Goal: Transaction & Acquisition: Purchase product/service

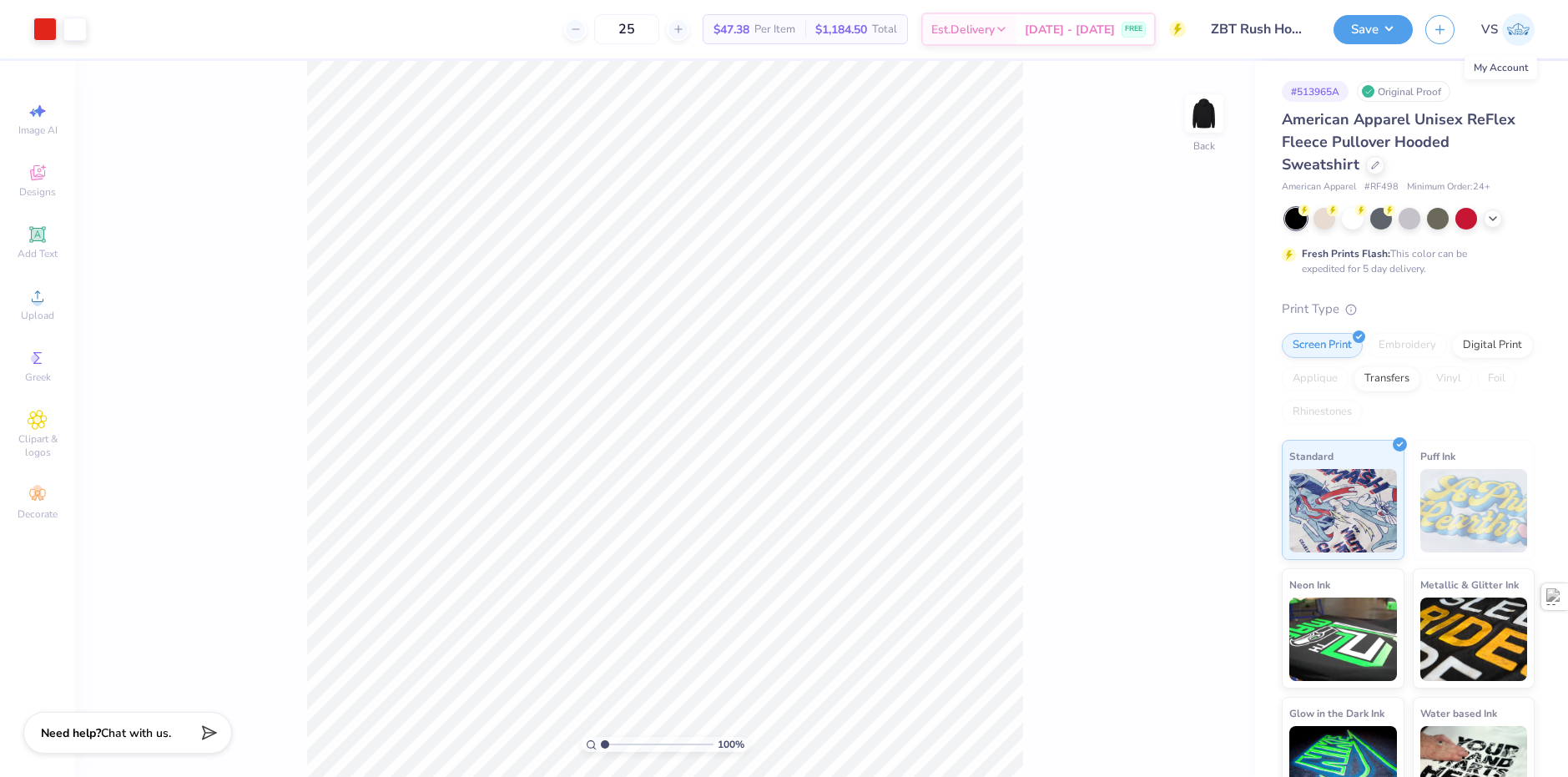
click at [1489, 18] on link "VS" at bounding box center [1508, 30] width 54 height 33
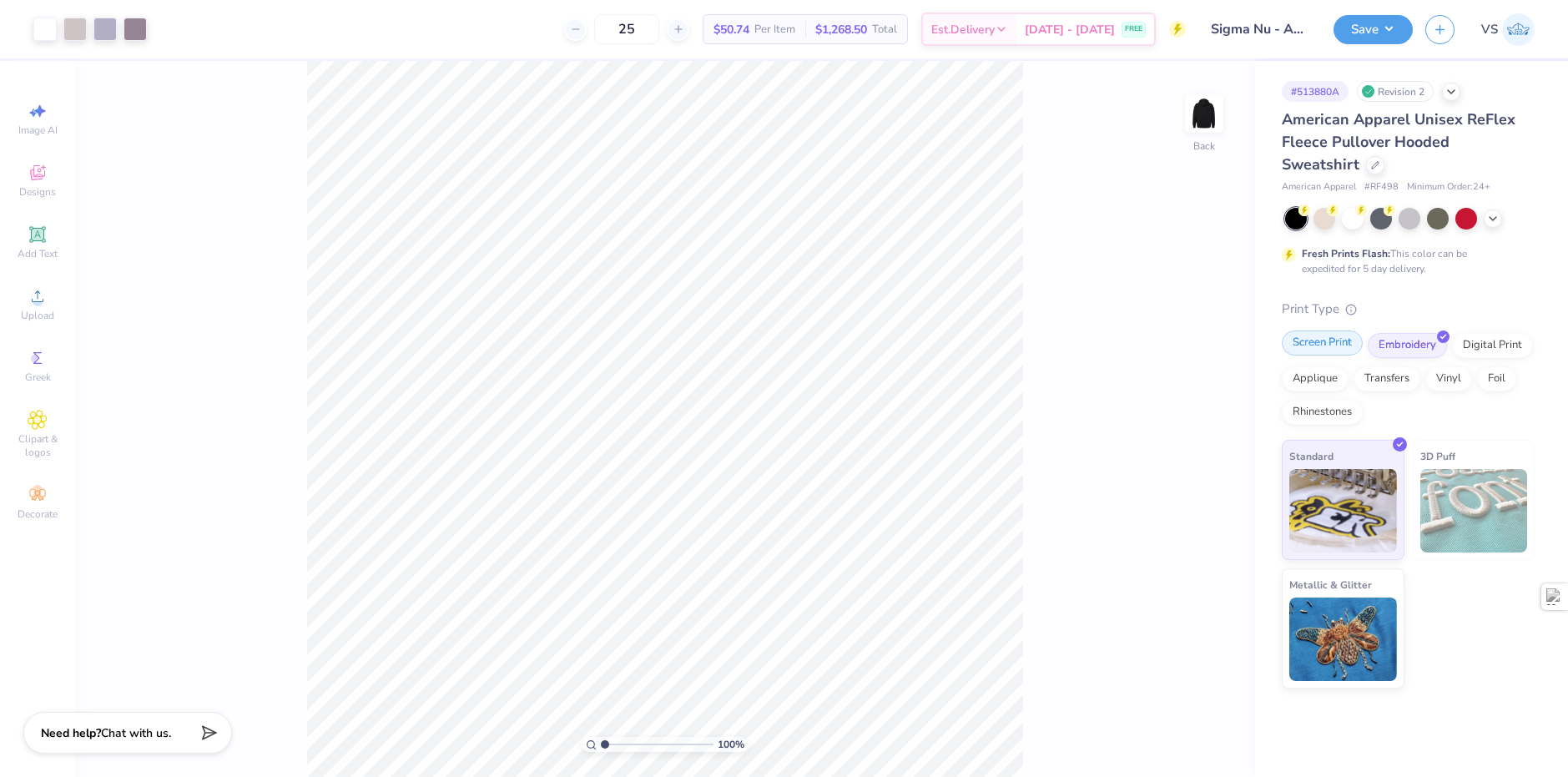
click at [1331, 350] on div "Screen Print" at bounding box center [1323, 343] width 81 height 25
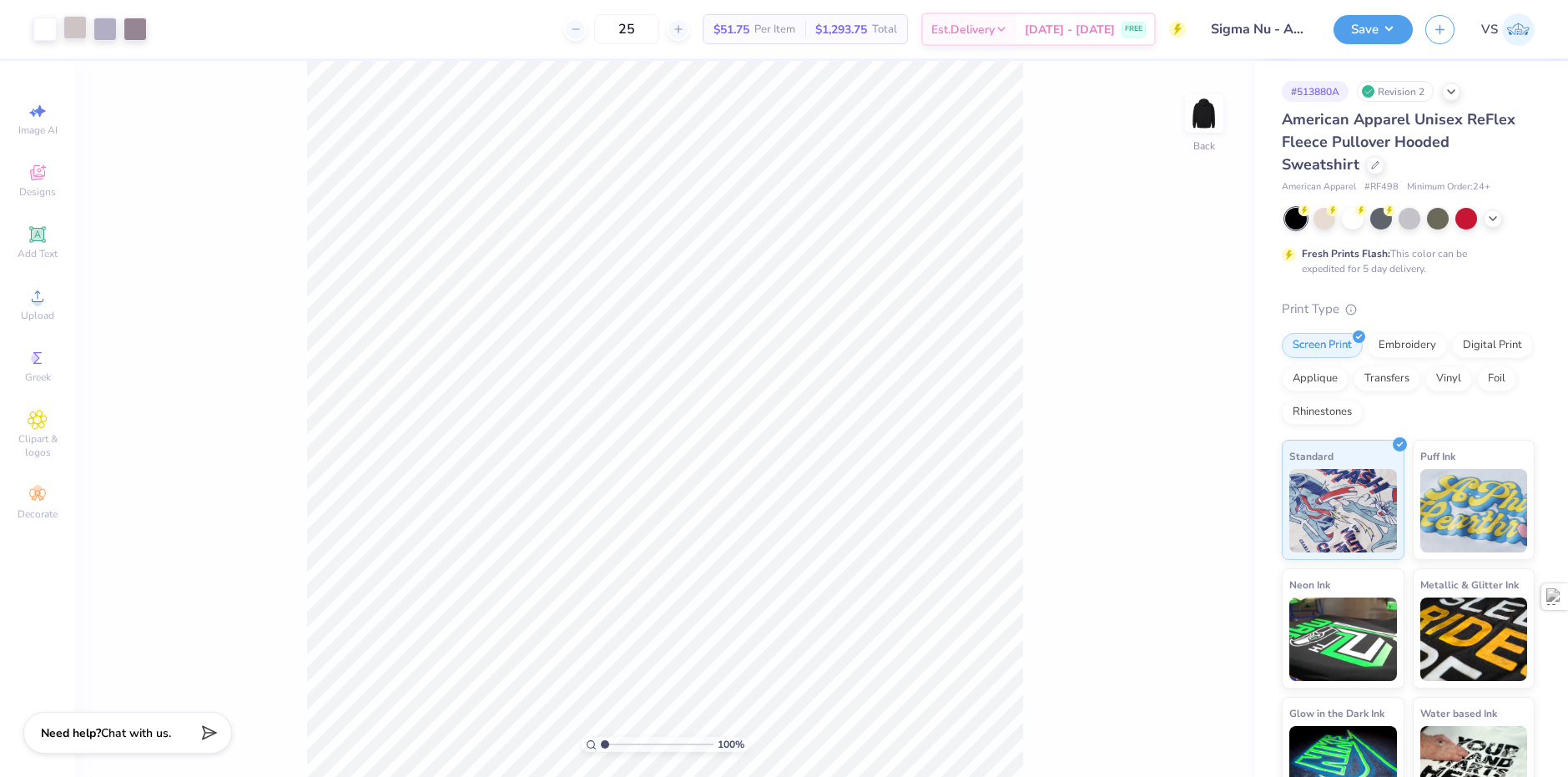
click at [80, 29] on div at bounding box center [75, 27] width 23 height 23
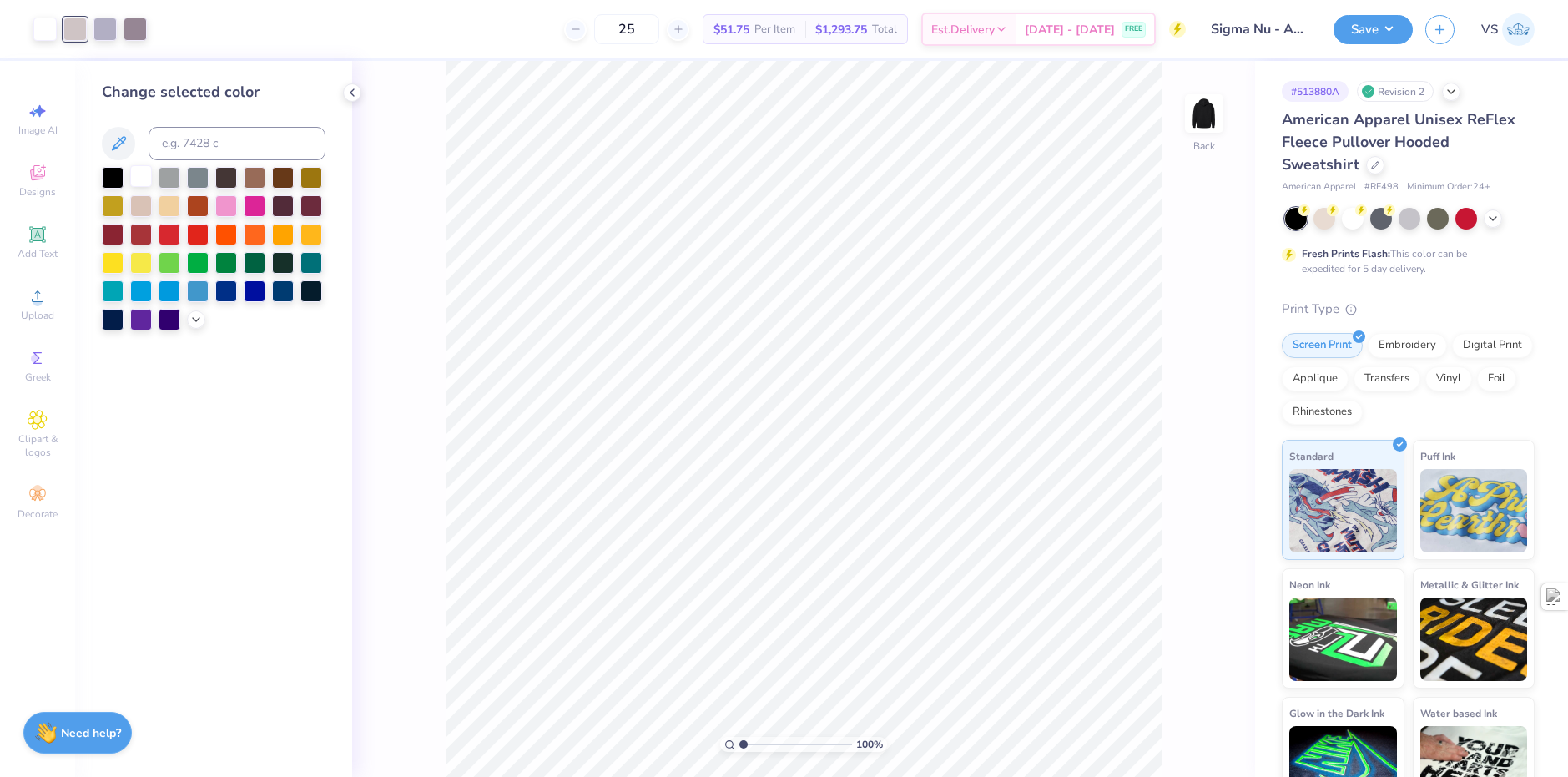
click at [144, 170] on div at bounding box center [140, 176] width 22 height 22
click at [83, 29] on div at bounding box center [75, 27] width 23 height 23
click at [142, 180] on div at bounding box center [140, 176] width 22 height 22
click at [82, 35] on div at bounding box center [75, 27] width 23 height 23
click at [141, 180] on div at bounding box center [140, 176] width 22 height 22
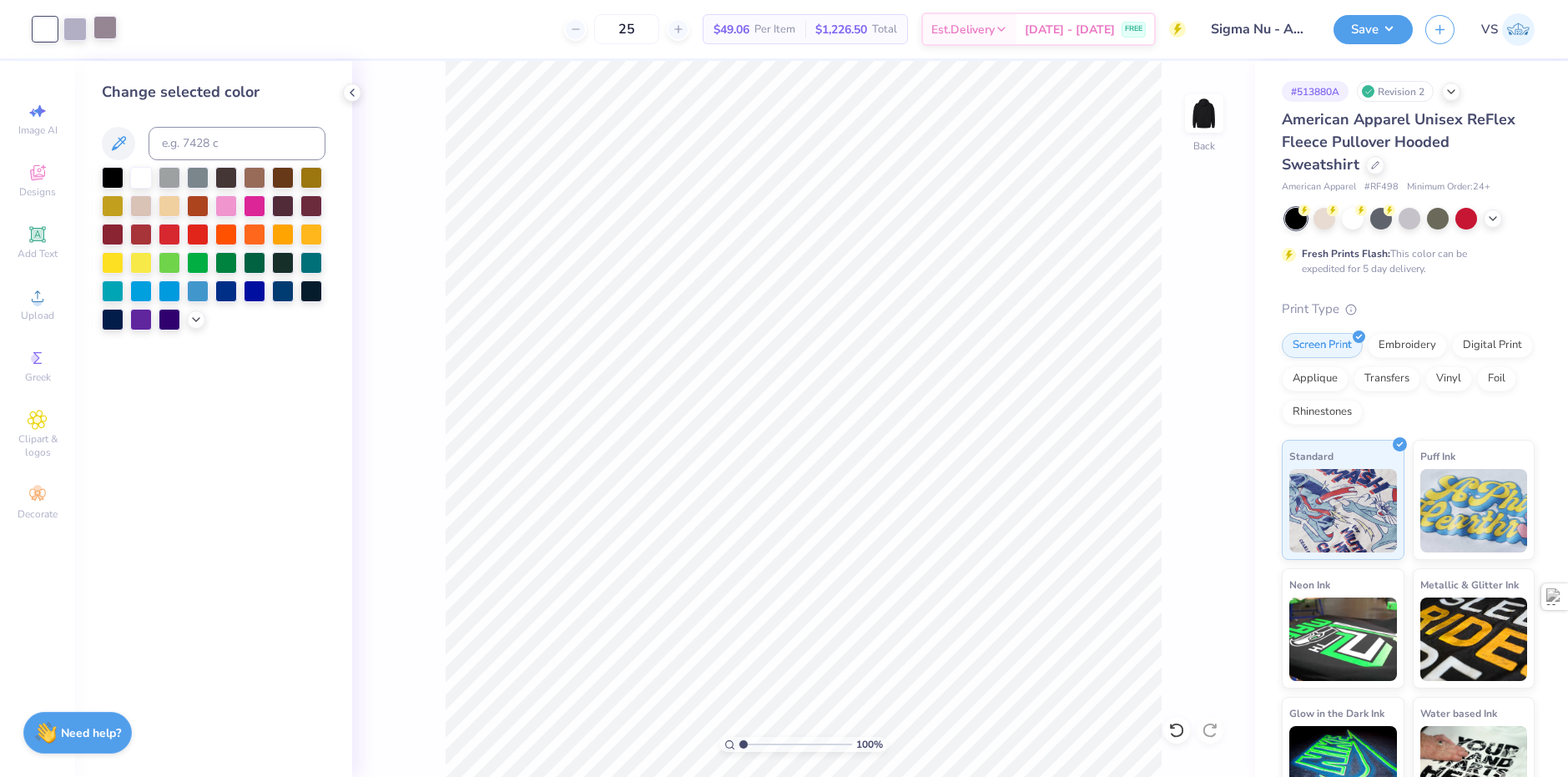
click at [101, 30] on div at bounding box center [105, 27] width 23 height 23
click at [137, 174] on div at bounding box center [140, 176] width 22 height 22
click at [501, 40] on div "25 $47.38 Per Item $1,184.50 Total Est. Delivery Sep 12 - 15 FREE" at bounding box center [642, 29] width 1086 height 59
drag, startPoint x: 662, startPoint y: 35, endPoint x: 636, endPoint y: 33, distance: 26.1
click at [636, 33] on input "25" at bounding box center [627, 29] width 65 height 30
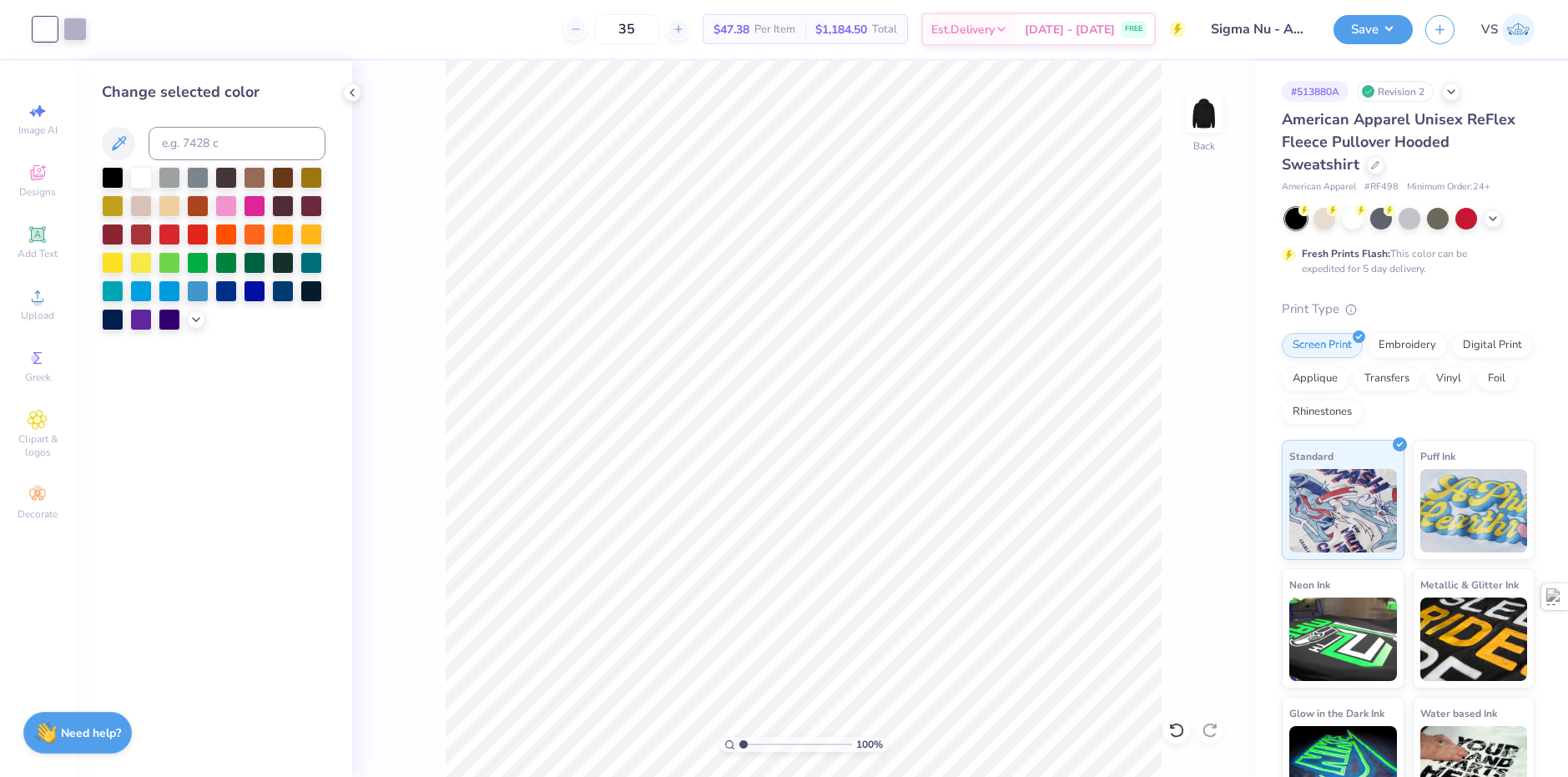
click at [565, 33] on div "35 $47.38 Per Item $1,184.50 Total Est. Delivery Sep 12 - 15 FREE" at bounding box center [642, 29] width 1086 height 59
click at [1392, 353] on div "Embroidery" at bounding box center [1407, 343] width 79 height 25
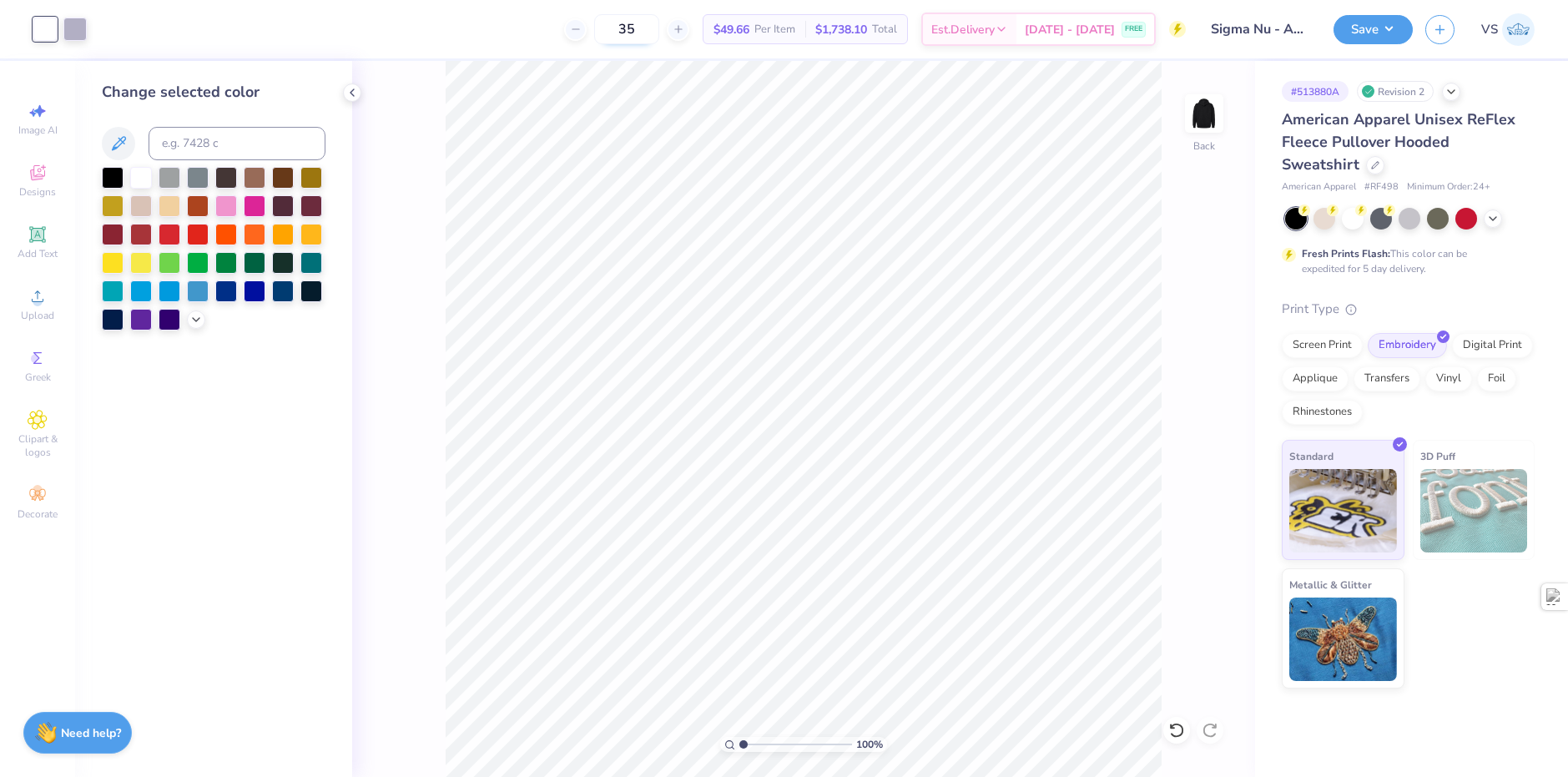
drag, startPoint x: 663, startPoint y: 28, endPoint x: 635, endPoint y: 29, distance: 28.0
click at [635, 29] on input "35" at bounding box center [627, 29] width 65 height 30
click at [538, 39] on div "40 $49.66 Per Item $1,738.10 Total Est. Delivery Sep 12 - 15 FREE" at bounding box center [642, 29] width 1086 height 59
drag, startPoint x: 662, startPoint y: 29, endPoint x: 635, endPoint y: 33, distance: 27.3
click at [635, 33] on input "40" at bounding box center [627, 29] width 65 height 30
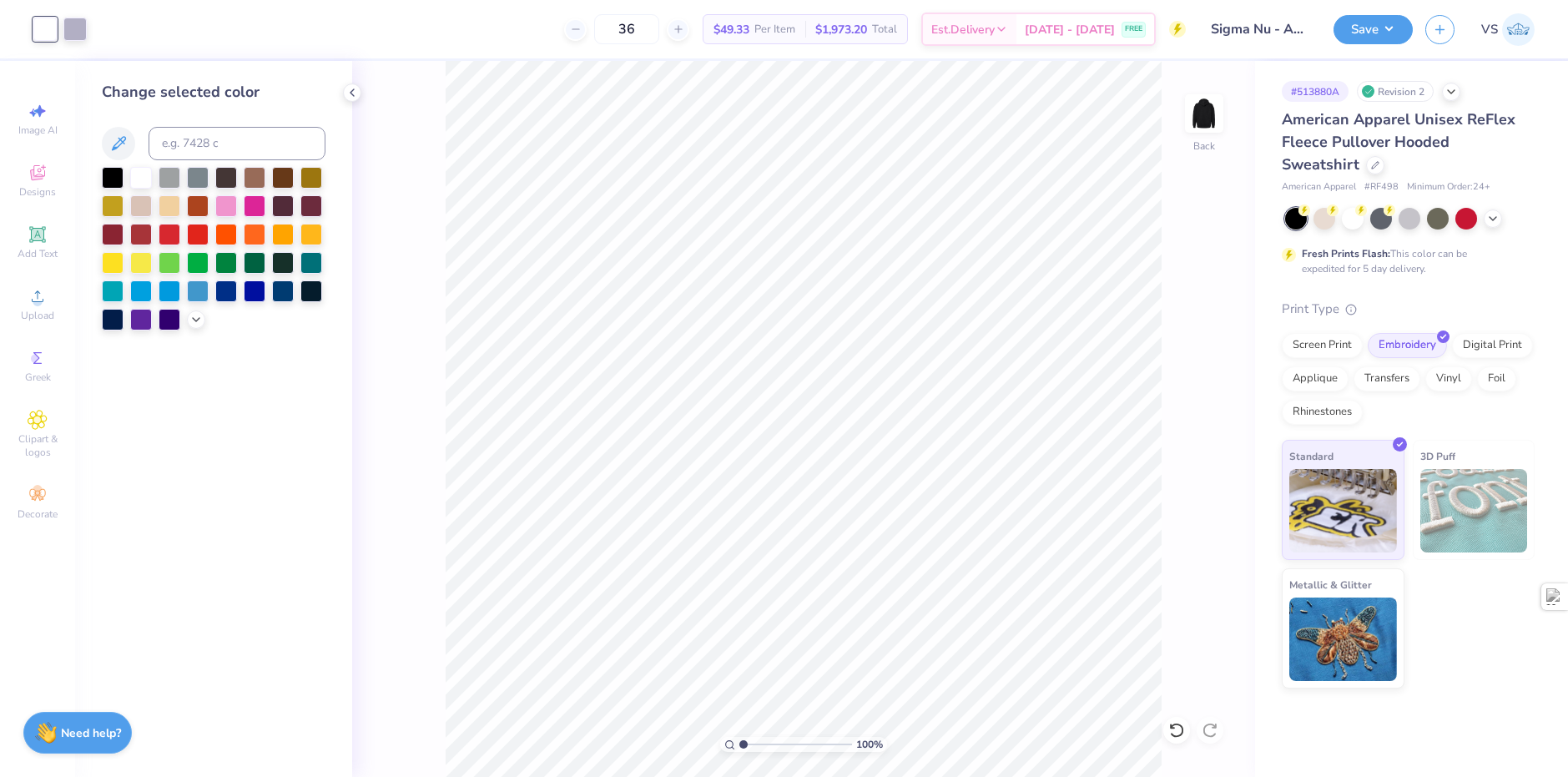
click at [531, 16] on div "36 $49.33 Per Item $1,973.20 Total Est. Delivery Sep 12 - 15 FREE" at bounding box center [642, 29] width 1086 height 59
click at [618, 38] on input "36" at bounding box center [627, 29] width 65 height 30
click at [560, 39] on div "48 $49.58 Per Item $1,784.88 Total Est. Delivery Sep 12 - 15 FREE" at bounding box center [642, 29] width 1086 height 59
drag, startPoint x: 662, startPoint y: 28, endPoint x: 624, endPoint y: 29, distance: 38.0
click at [624, 29] on input "48" at bounding box center [627, 29] width 65 height 30
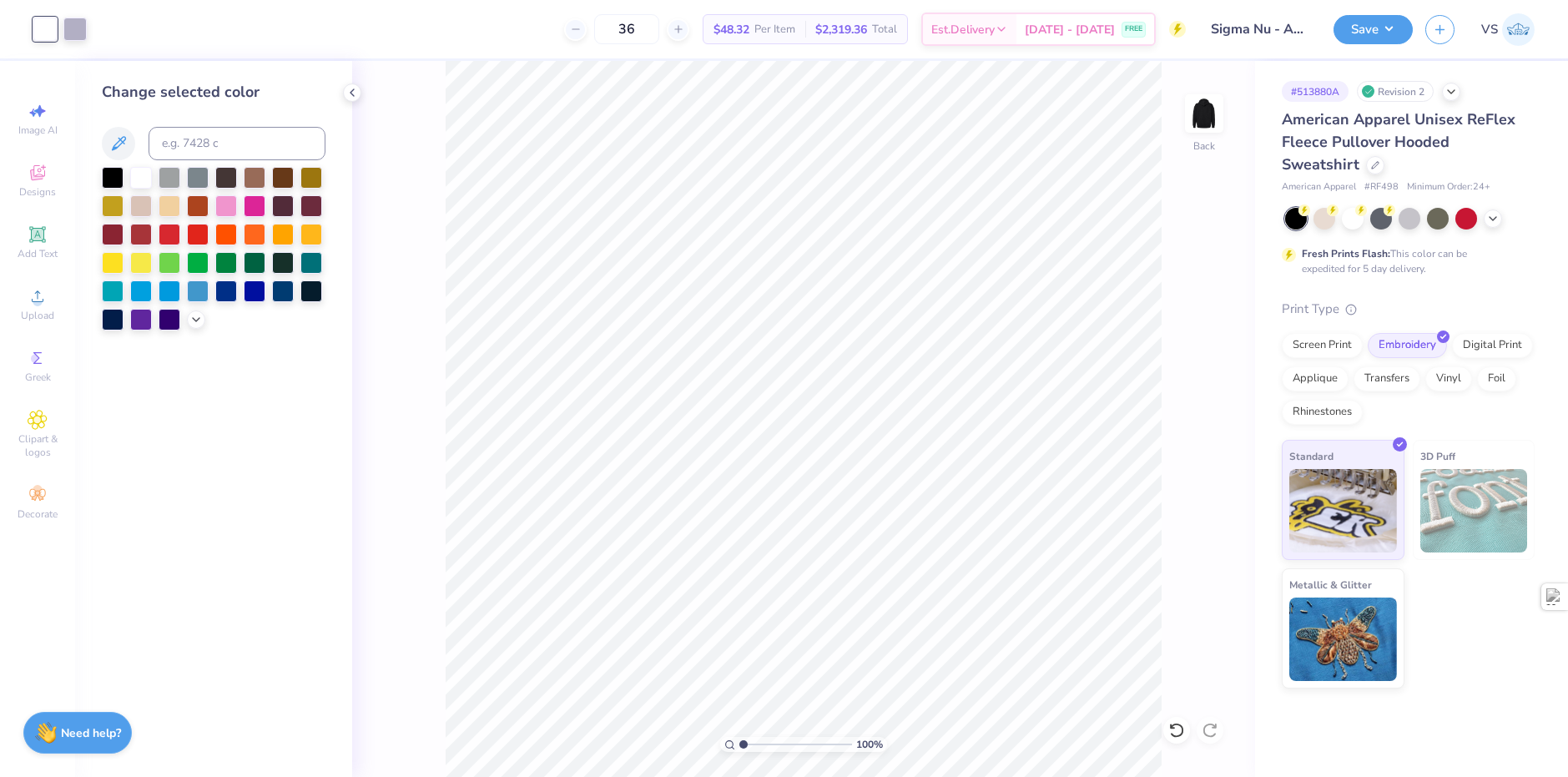
click at [559, 15] on div "36 $48.32 Per Item $2,319.36 Total Est. Delivery Sep 12 - 15 FREE" at bounding box center [642, 29] width 1086 height 59
drag, startPoint x: 669, startPoint y: 33, endPoint x: 643, endPoint y: 29, distance: 26.3
click at [643, 29] on input "36" at bounding box center [627, 29] width 65 height 30
click at [510, 58] on div "30 $49.58 Per Item $1,784.88 Total Est. Delivery Sep 12 - 15 FREE" at bounding box center [642, 29] width 1086 height 59
drag, startPoint x: 655, startPoint y: 29, endPoint x: 628, endPoint y: 29, distance: 27.0
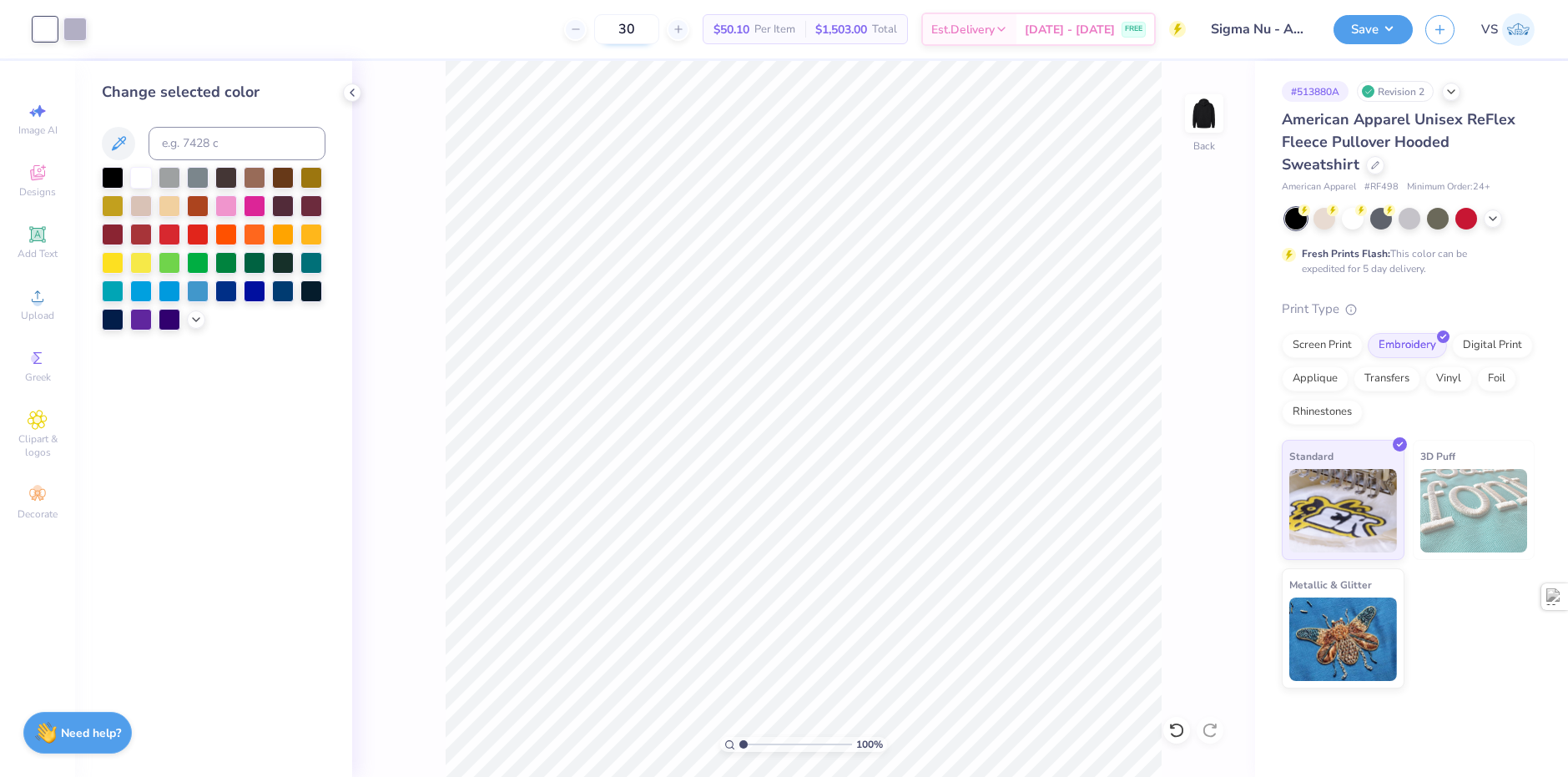
click at [628, 29] on input "30" at bounding box center [627, 29] width 65 height 30
click at [492, 34] on div "25 $50.10 Per Item $1,503.00 Total Est. Delivery Sep 12 - 15 FREE" at bounding box center [642, 29] width 1086 height 59
drag, startPoint x: 668, startPoint y: 35, endPoint x: 636, endPoint y: 30, distance: 32.4
click at [636, 30] on input "25" at bounding box center [627, 29] width 65 height 30
type input "36"
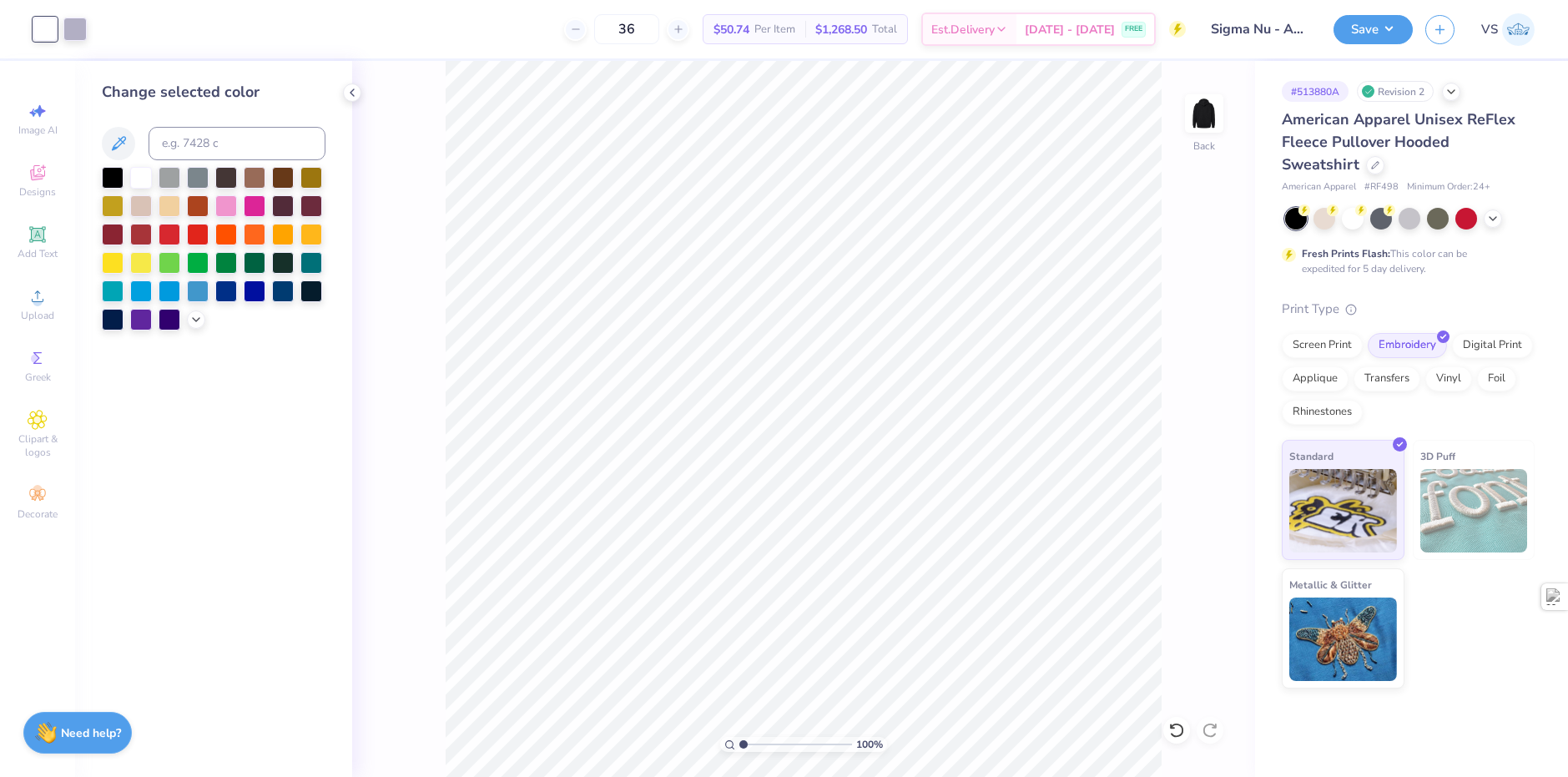
click at [526, 30] on div "36 $50.74 Per Item $1,268.50 Total Est. Delivery Sep 12 - 15 FREE" at bounding box center [642, 29] width 1086 height 59
click at [1366, 169] on div at bounding box center [1375, 163] width 18 height 18
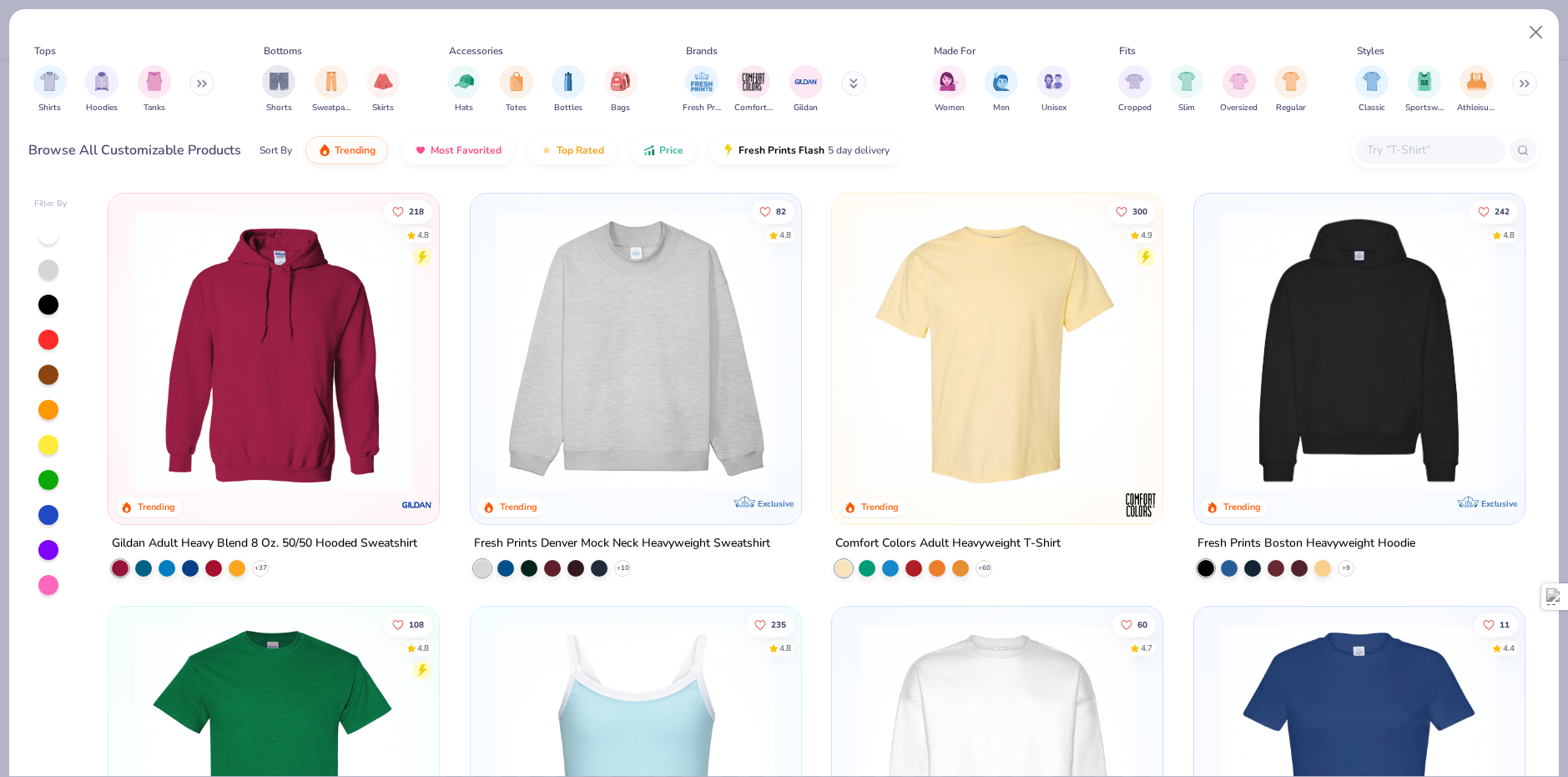
click at [299, 333] on img at bounding box center [273, 351] width 296 height 281
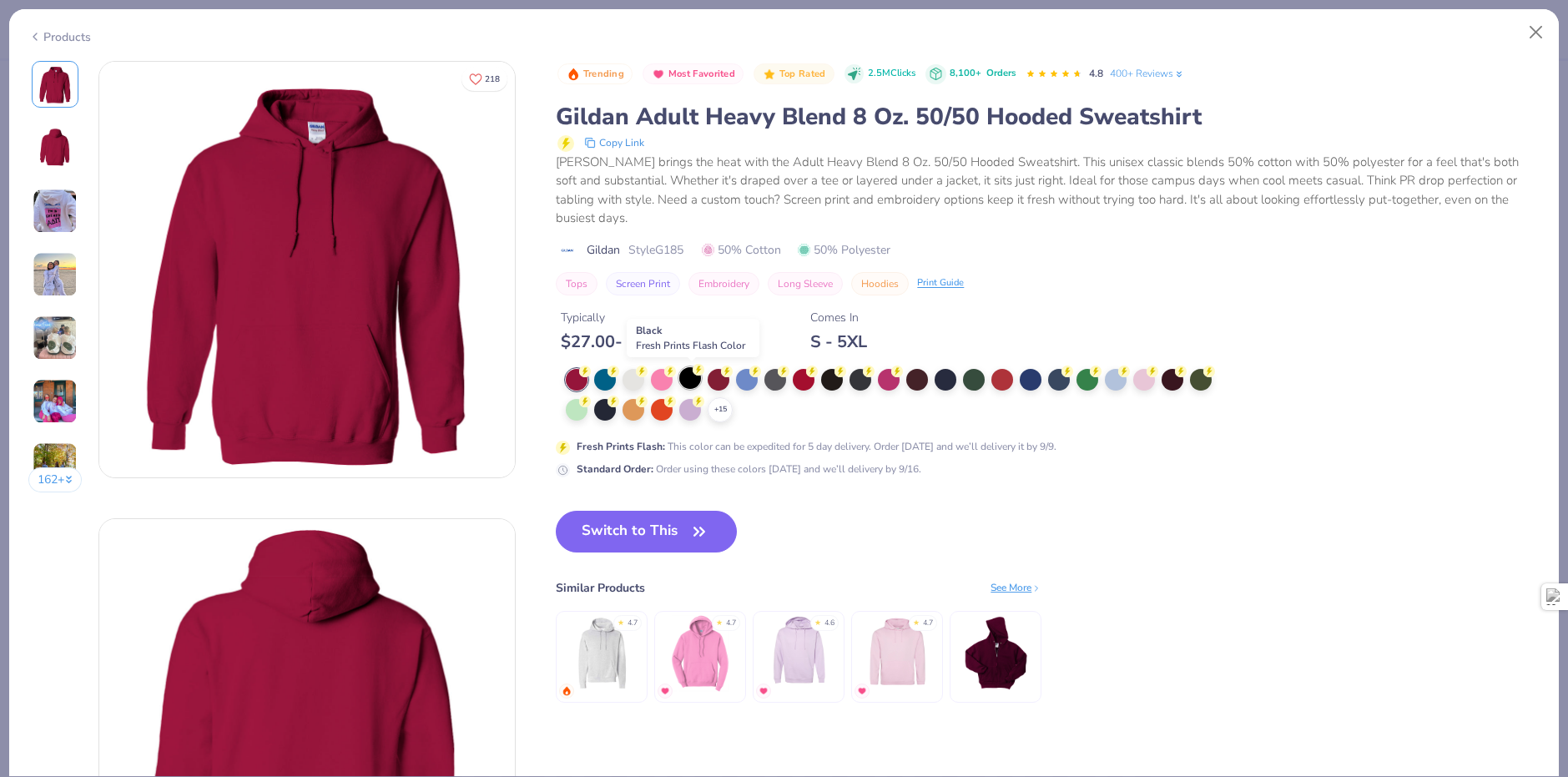
click at [700, 383] on div at bounding box center [690, 378] width 22 height 22
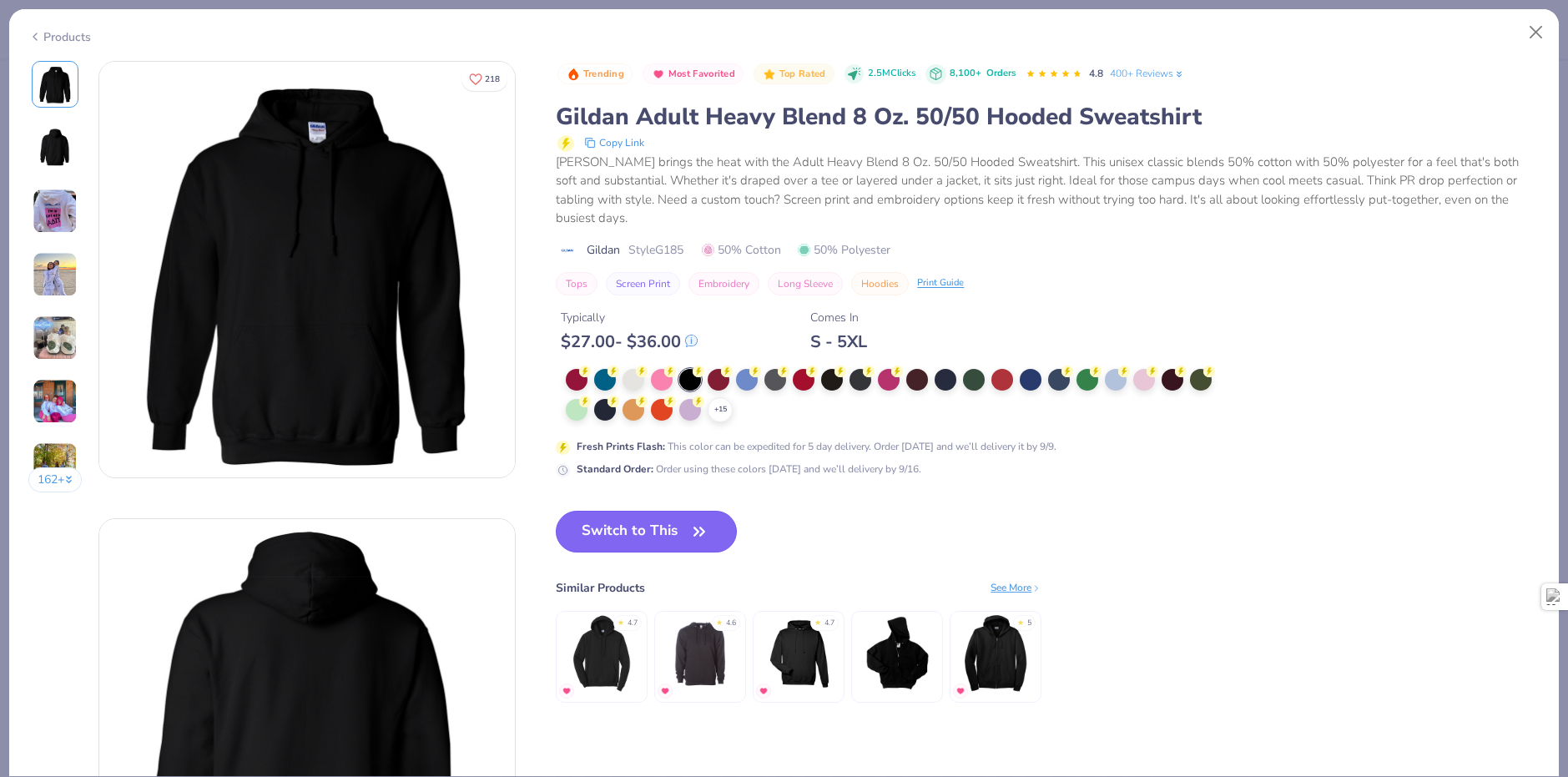
click at [648, 533] on button "Switch to This" at bounding box center [646, 531] width 181 height 41
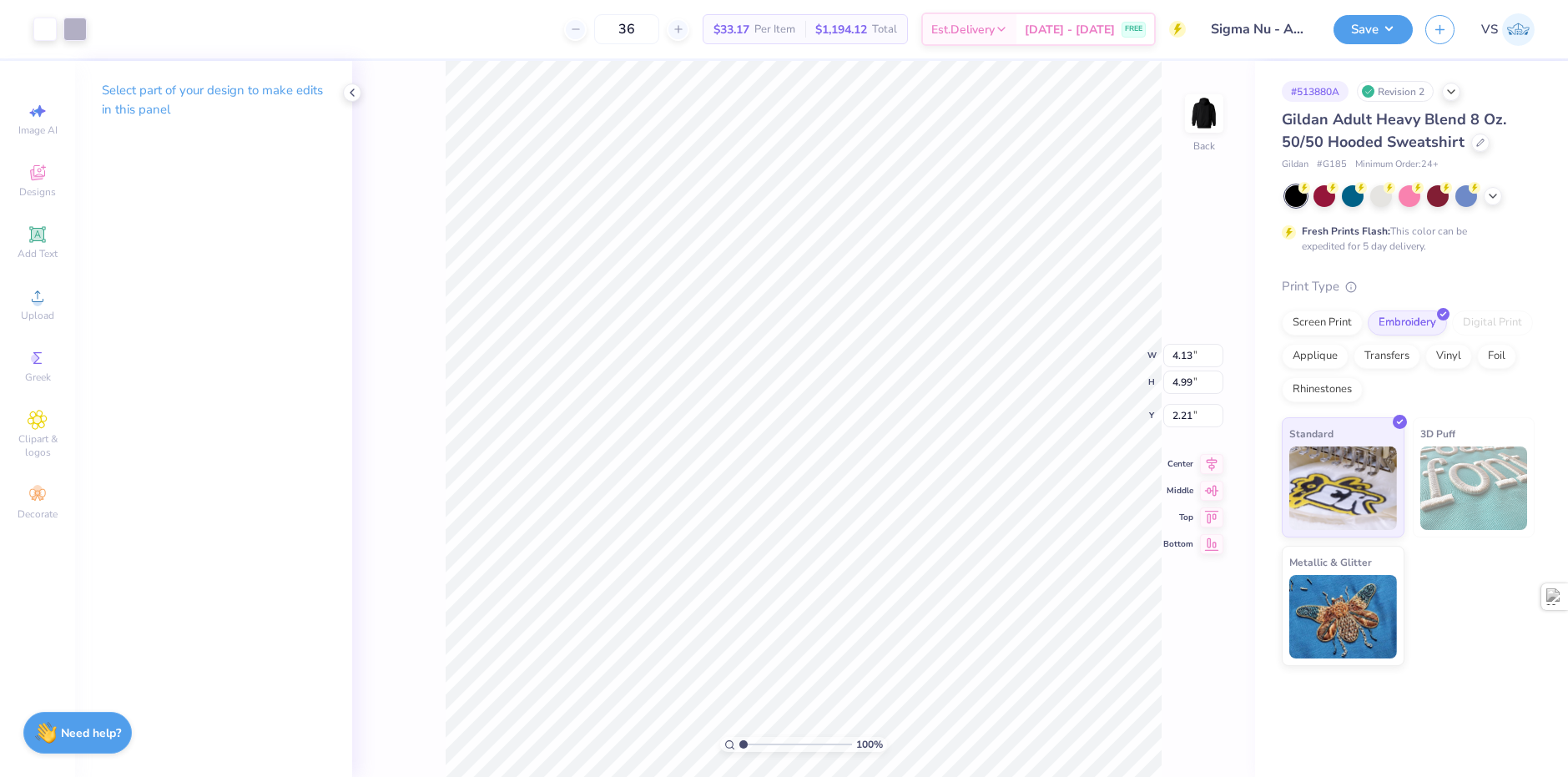
type input "2.26"
drag, startPoint x: 770, startPoint y: 29, endPoint x: 734, endPoint y: 34, distance: 36.3
click at [734, 34] on span "$33.17" at bounding box center [731, 30] width 36 height 17
drag, startPoint x: 651, startPoint y: 31, endPoint x: 640, endPoint y: 33, distance: 11.2
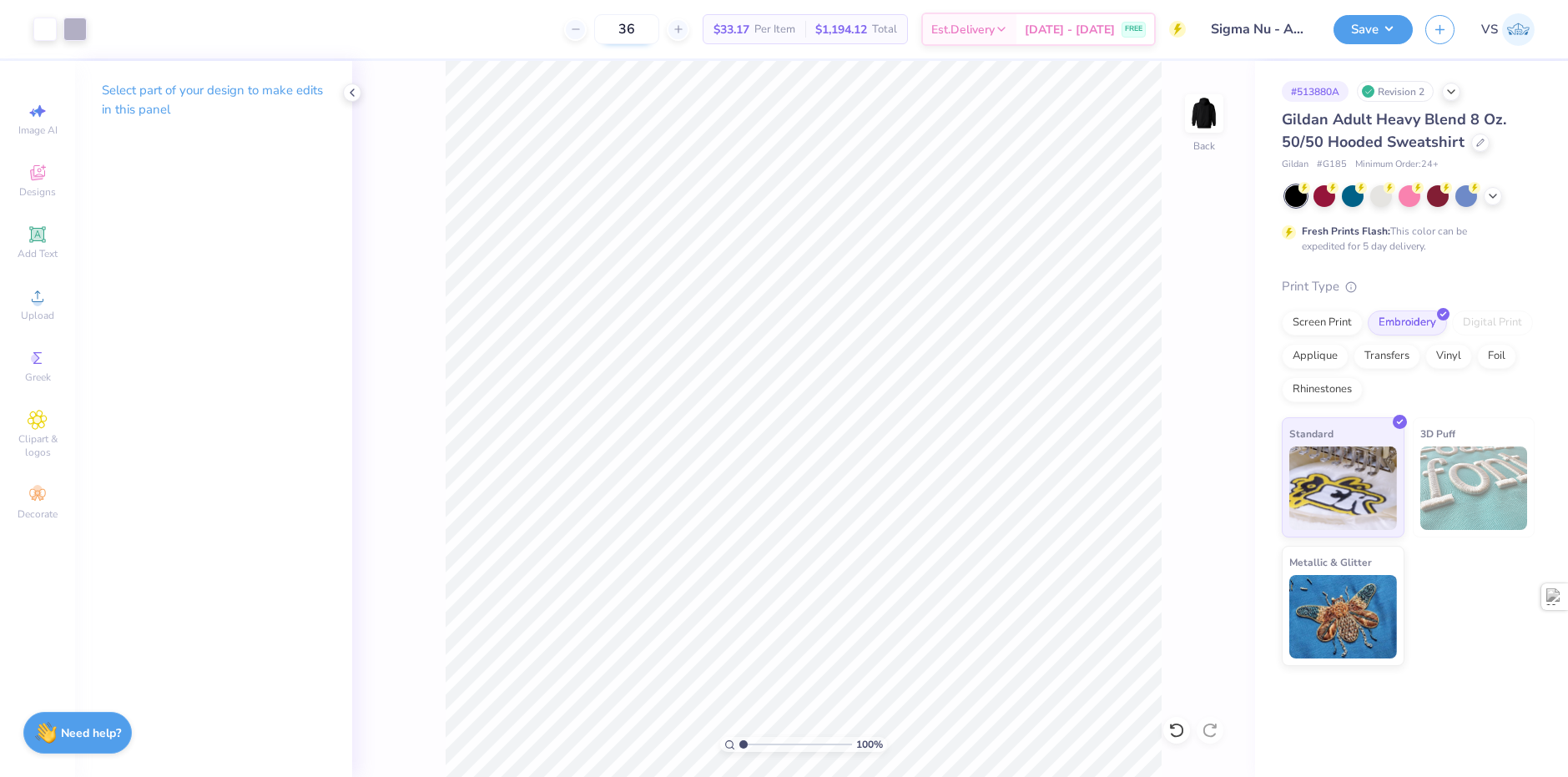
click at [640, 33] on input "36" at bounding box center [627, 29] width 65 height 30
click at [642, 32] on input "36" at bounding box center [627, 29] width 65 height 30
click at [639, 33] on input "36" at bounding box center [627, 29] width 65 height 30
drag, startPoint x: 652, startPoint y: 33, endPoint x: 631, endPoint y: 31, distance: 21.1
click at [631, 31] on input "36" at bounding box center [627, 29] width 65 height 30
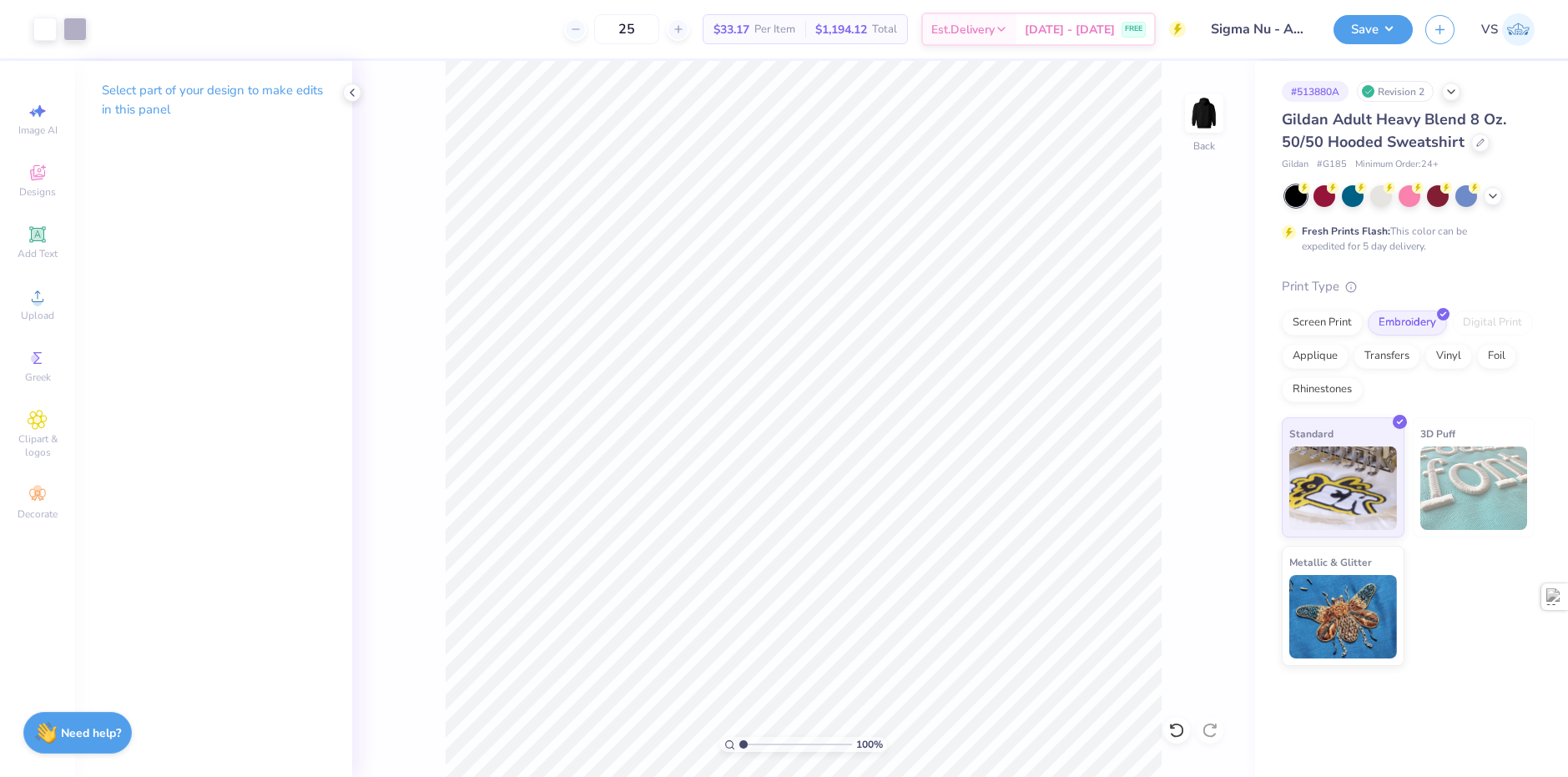
type input "25"
click at [537, 25] on div "25 $33.17 Per Item $1,194.12 Total Est. Delivery Sep 12 - 15 FREE" at bounding box center [642, 29] width 1086 height 59
click at [1357, 29] on button "Save" at bounding box center [1374, 27] width 79 height 29
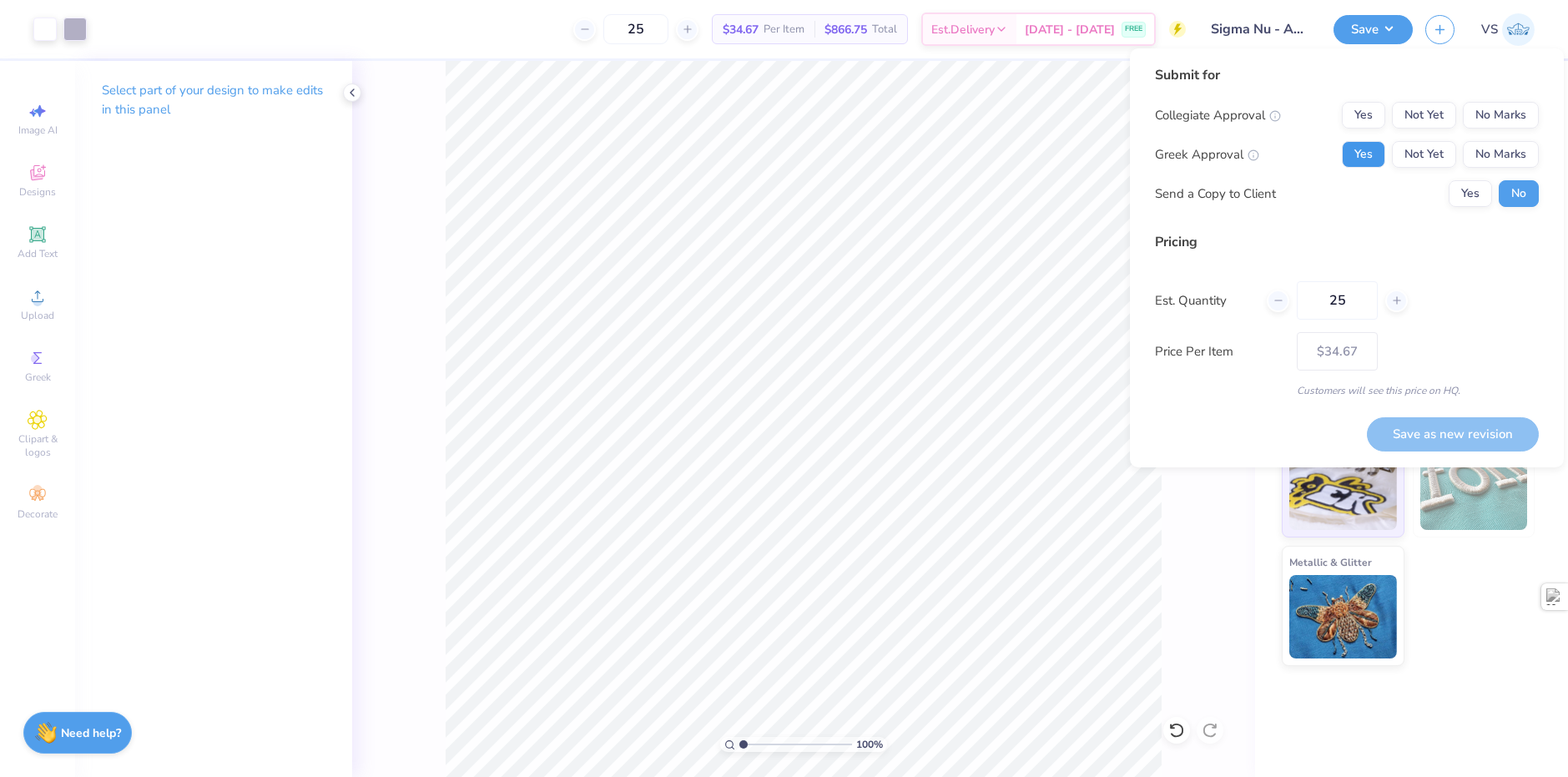
click at [1366, 155] on button "Yes" at bounding box center [1363, 155] width 43 height 27
click at [1506, 121] on button "No Marks" at bounding box center [1501, 115] width 76 height 27
click at [1394, 237] on div "Pricing" at bounding box center [1347, 241] width 384 height 20
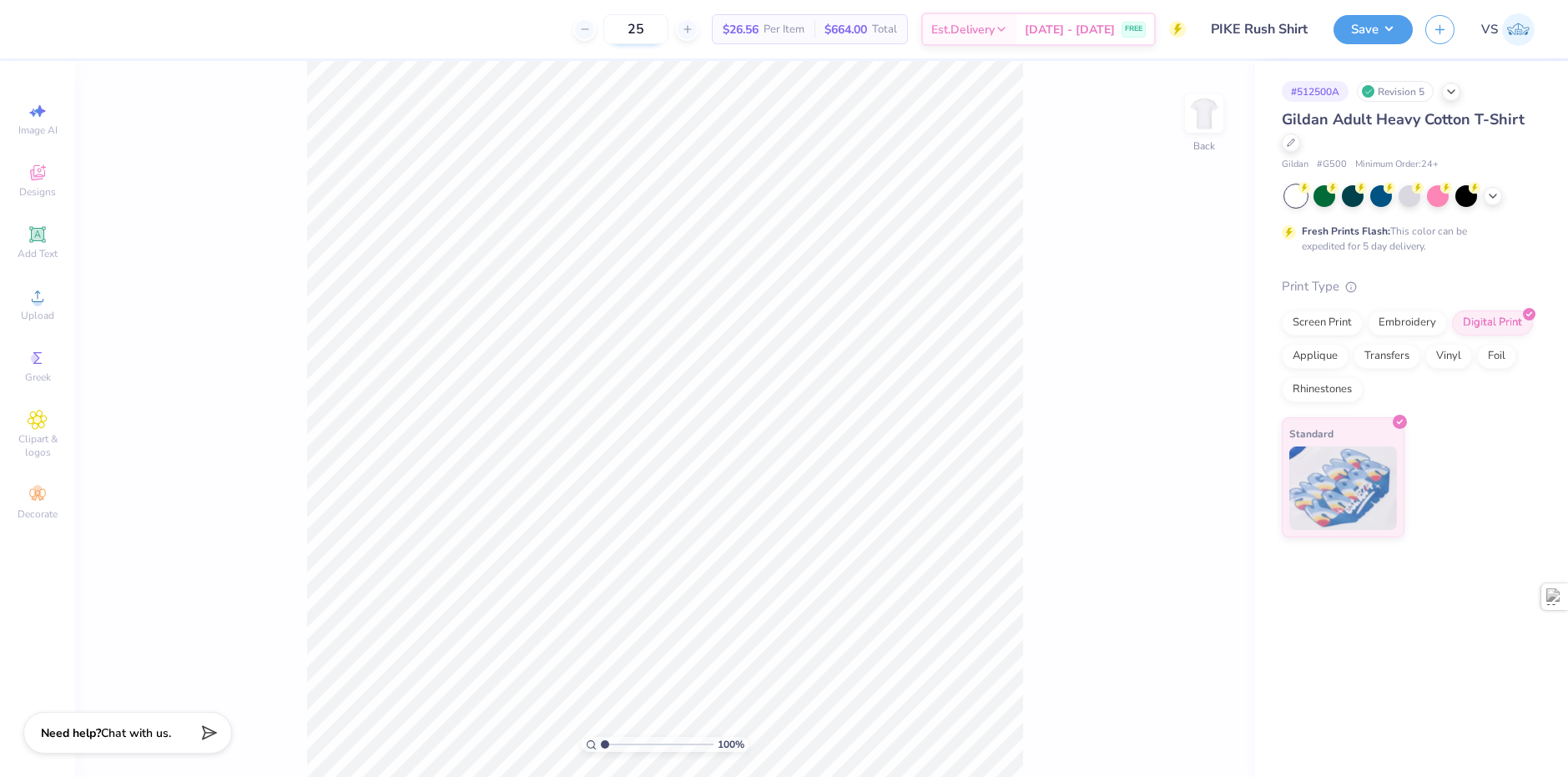
drag, startPoint x: 670, startPoint y: 22, endPoint x: 627, endPoint y: 27, distance: 43.3
click at [627, 27] on input "25" at bounding box center [636, 29] width 65 height 30
drag, startPoint x: 664, startPoint y: 34, endPoint x: 635, endPoint y: 33, distance: 29.0
click at [635, 33] on input "24" at bounding box center [636, 29] width 65 height 30
type input "36"
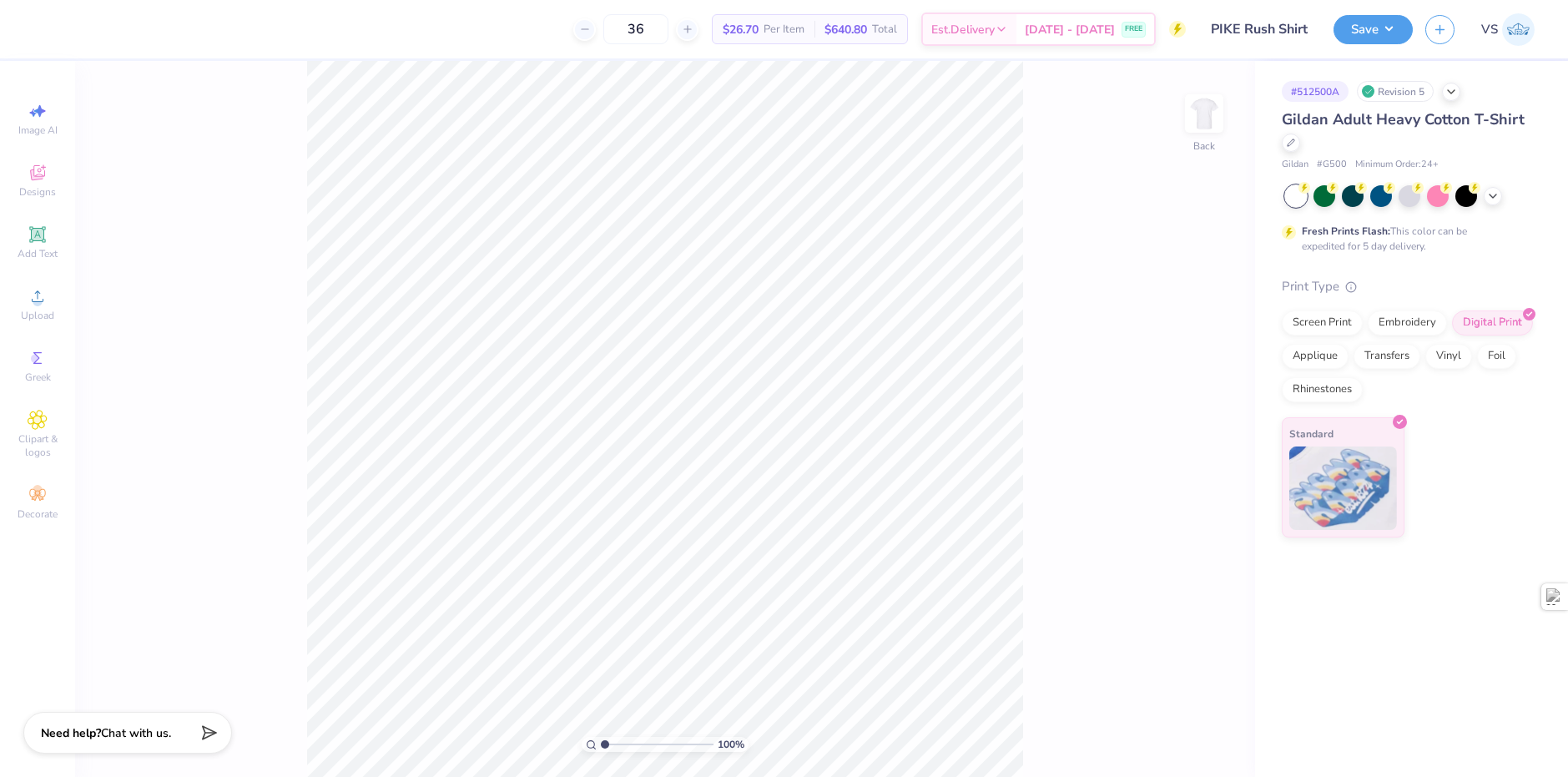
click at [500, 18] on div "36 $26.70 Per Item $640.80 Total Est. Delivery Sep 12 - 15 FREE" at bounding box center [616, 29] width 1140 height 59
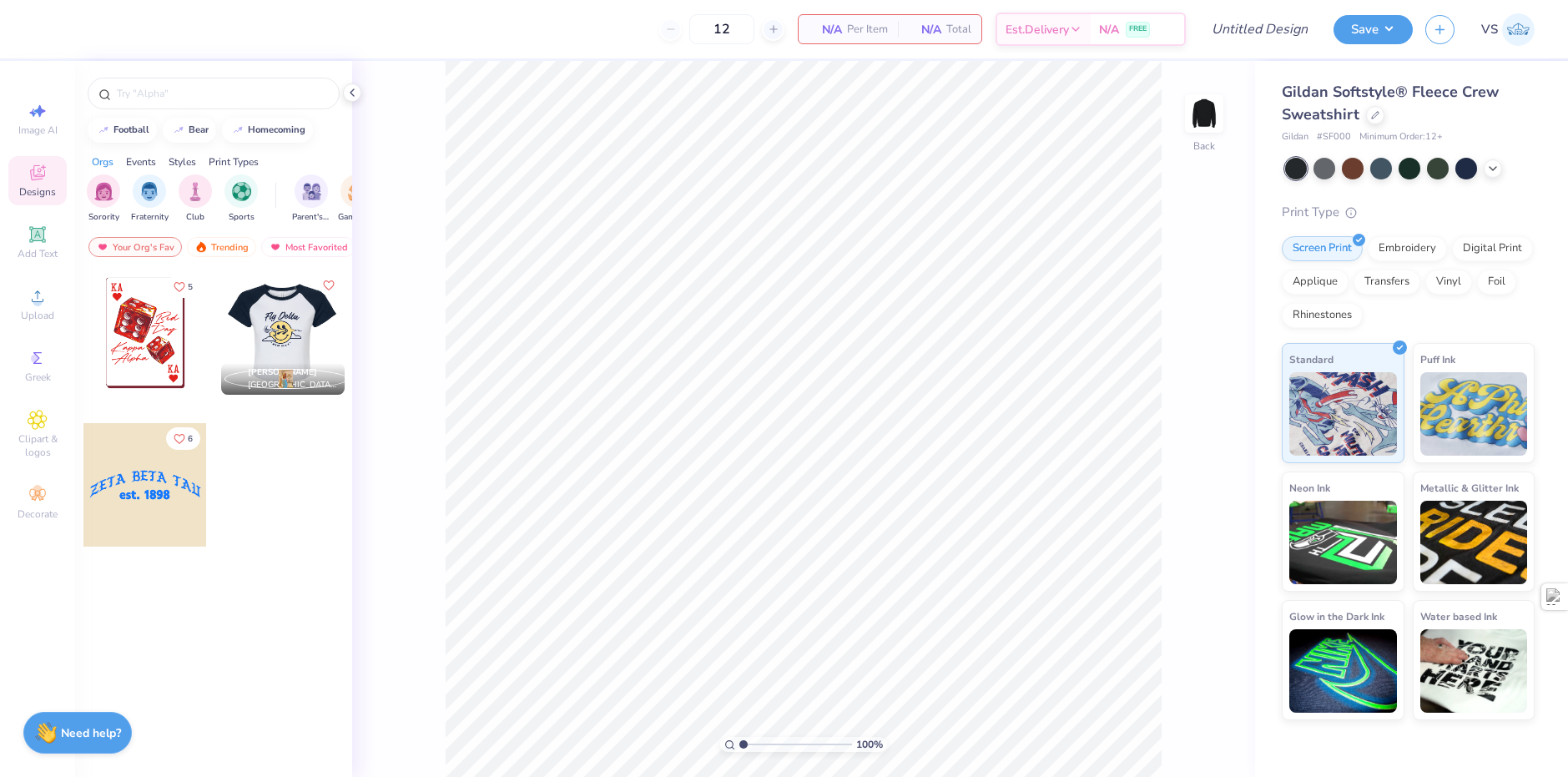
click at [221, 338] on div at bounding box center [160, 333] width 124 height 124
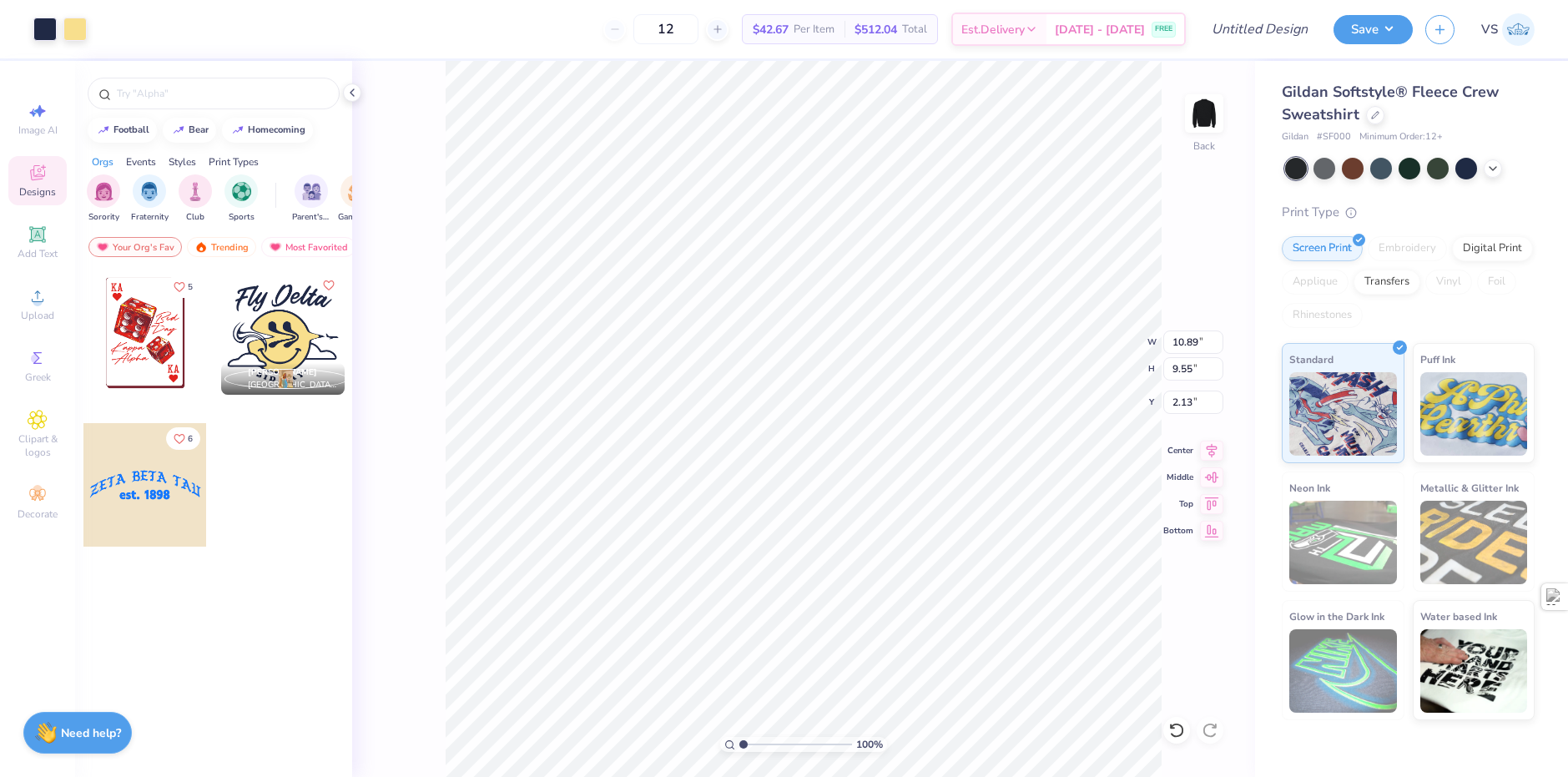
type input "2.13"
click at [47, 14] on div "Art colors" at bounding box center [43, 29] width 87 height 59
click at [61, 25] on div at bounding box center [61, 29] width 54 height 23
click at [51, 23] on div at bounding box center [45, 27] width 23 height 23
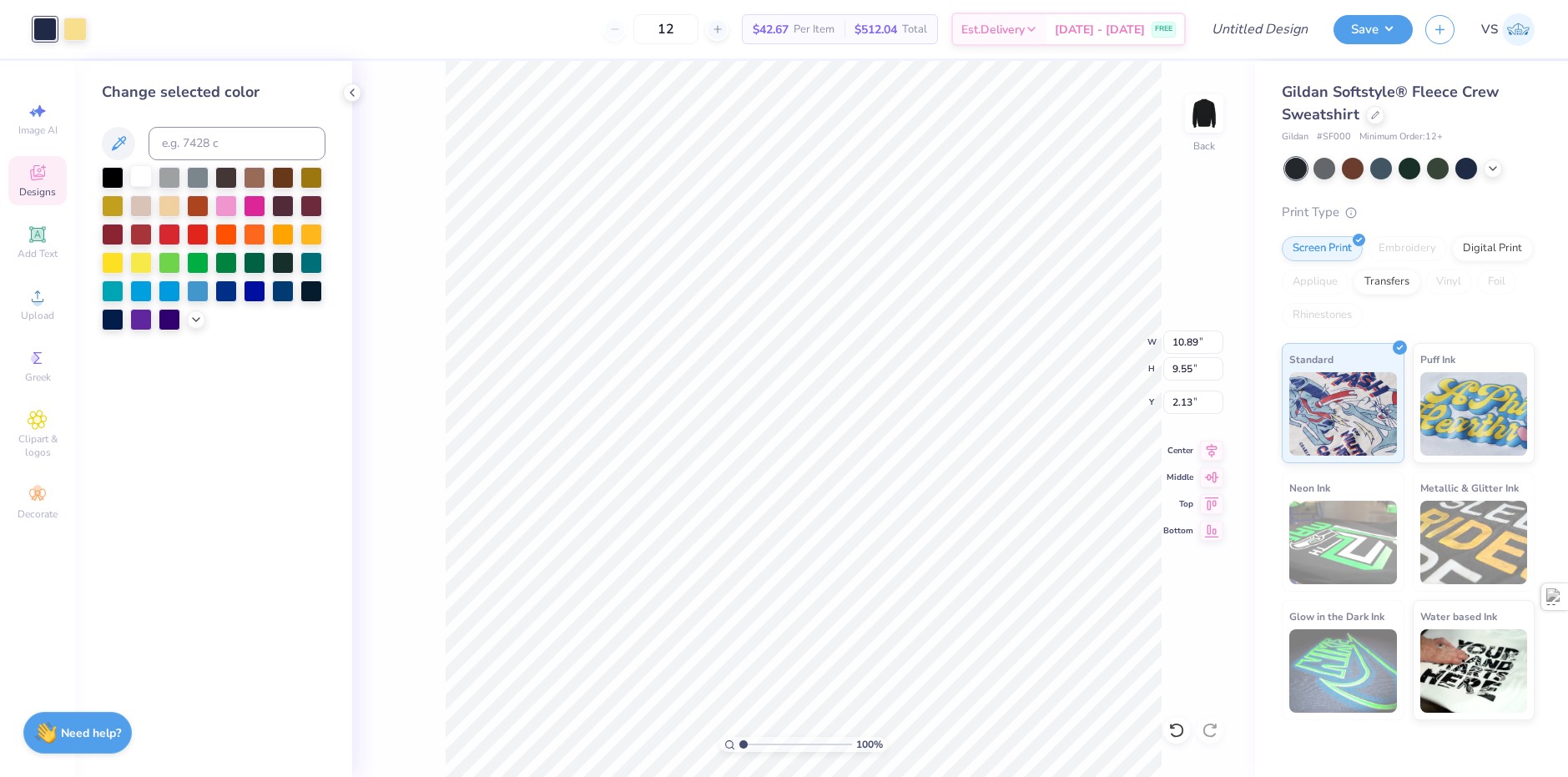
click at [135, 168] on div at bounding box center [140, 176] width 22 height 22
click at [70, 35] on div at bounding box center [75, 27] width 23 height 23
click at [304, 235] on div at bounding box center [311, 233] width 22 height 22
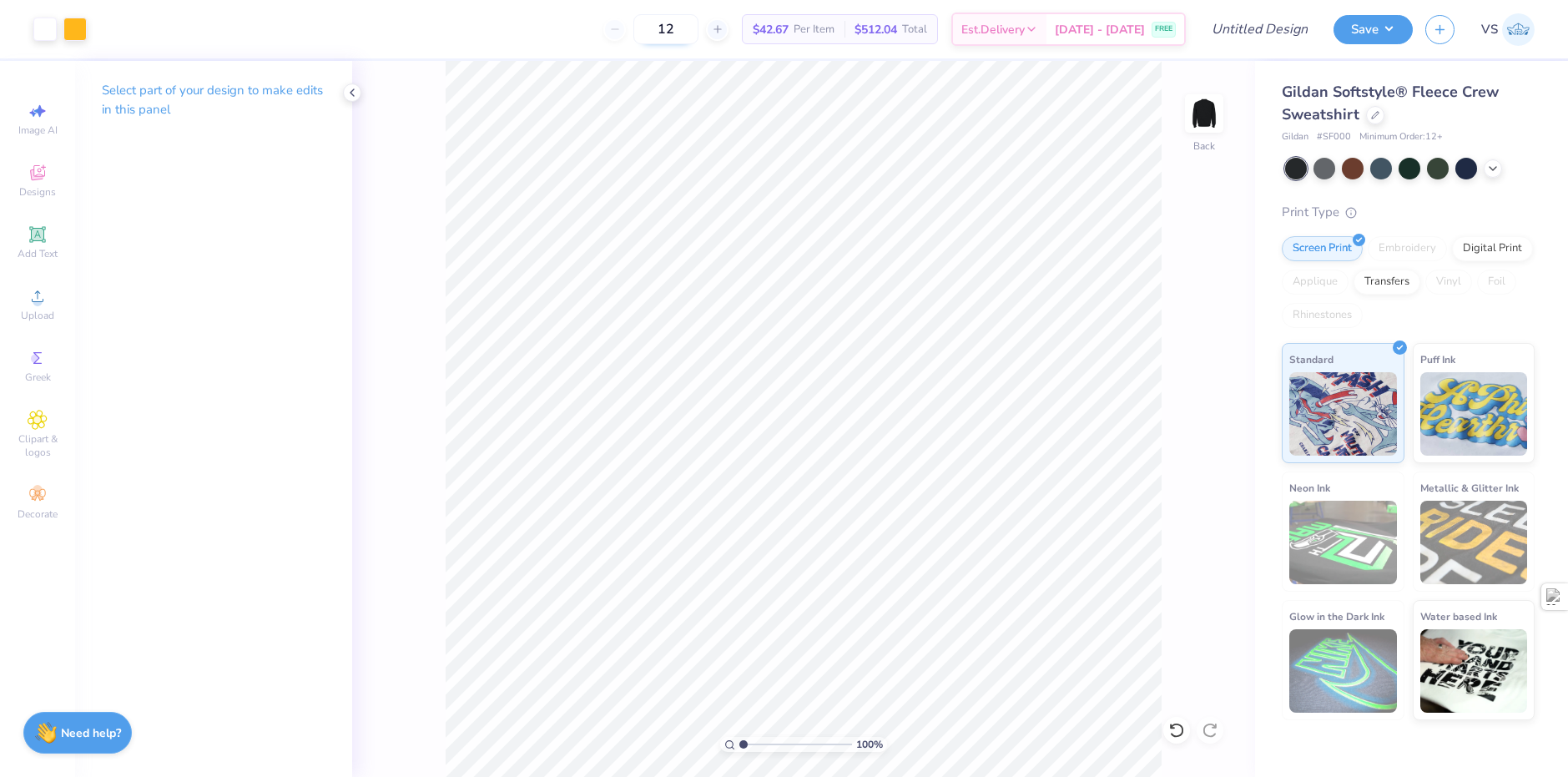
drag, startPoint x: 709, startPoint y: 28, endPoint x: 672, endPoint y: 35, distance: 37.7
click at [672, 35] on input "12" at bounding box center [666, 29] width 65 height 30
type input "25"
click at [529, 23] on div "25 $42.67 Per Item $512.04 Total Est. Delivery [DATE] - [DATE] FREE" at bounding box center [642, 29] width 1086 height 59
click at [1421, 214] on div "Print Type" at bounding box center [1408, 213] width 253 height 19
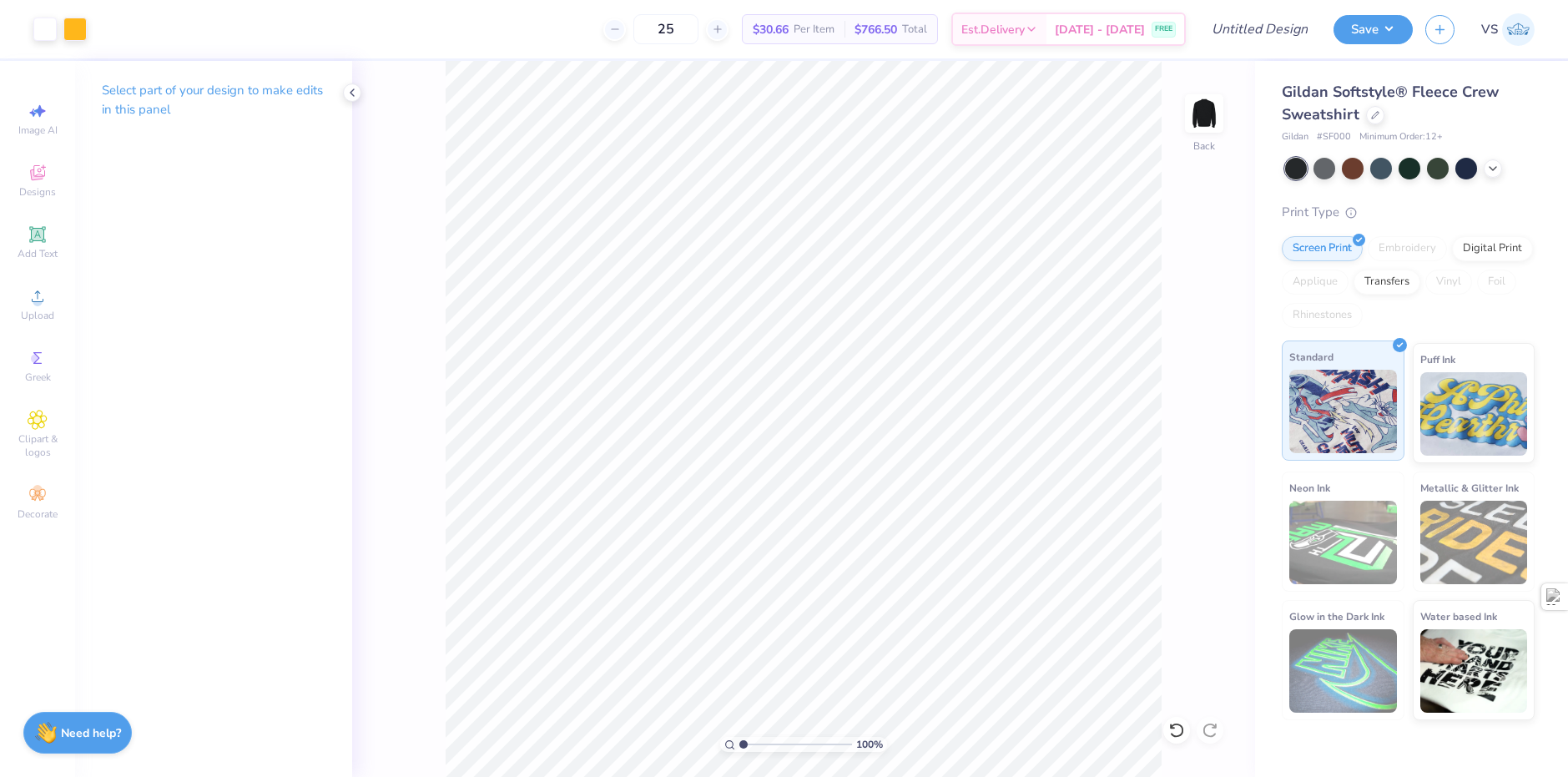
click at [1362, 358] on div "Standard" at bounding box center [1344, 400] width 123 height 120
click at [1429, 254] on div "Embroidery" at bounding box center [1407, 249] width 79 height 25
click at [1500, 311] on div "Screen Print Embroidery Digital Print Applique Transfers Vinyl Foil Rhinestones" at bounding box center [1408, 283] width 253 height 92
